Goal: Check status: Check status

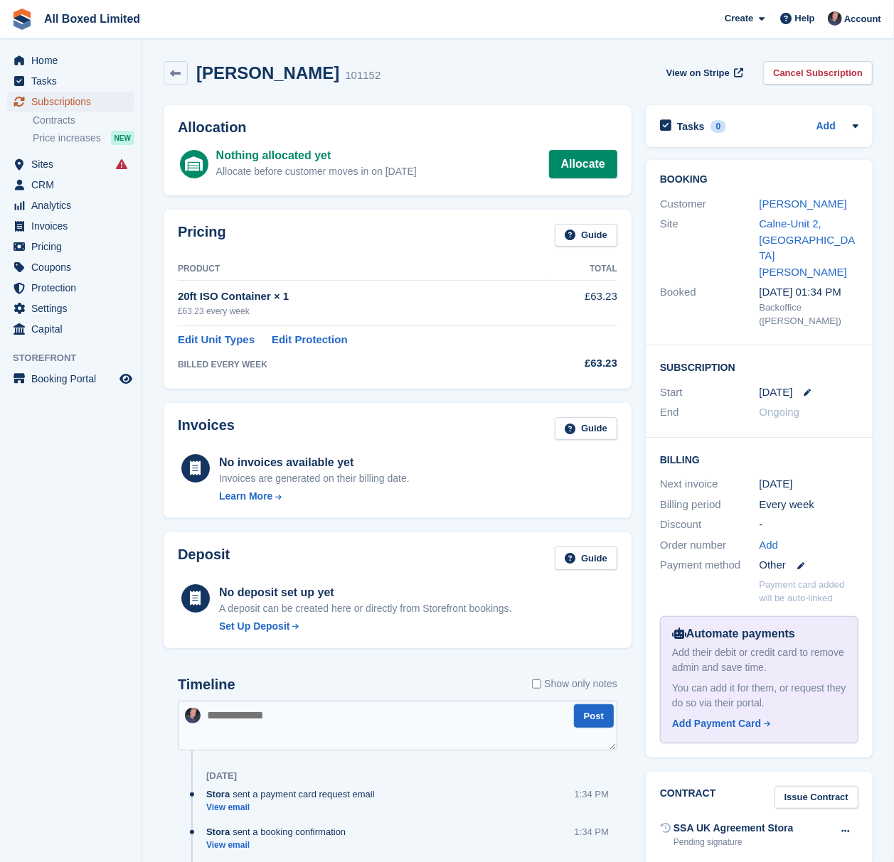
click at [60, 103] on span "Subscriptions" at bounding box center [73, 102] width 85 height 20
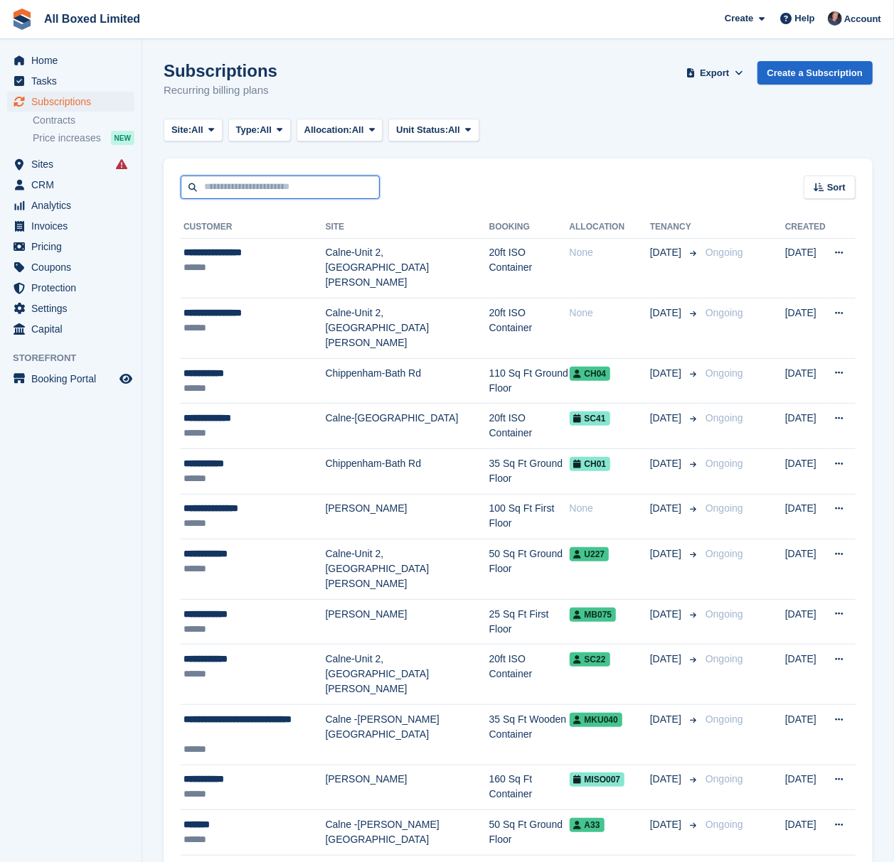
click at [237, 192] on input "text" at bounding box center [280, 187] width 199 height 23
type input "*******"
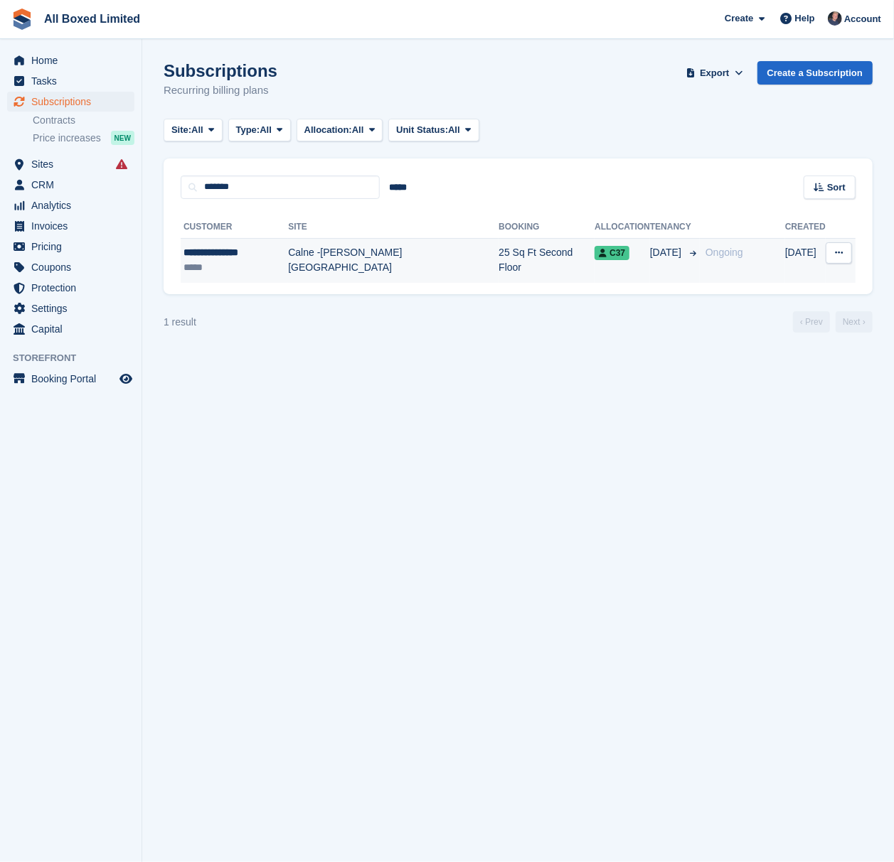
click at [257, 260] on div "**********" at bounding box center [235, 252] width 105 height 15
